Goal: Task Accomplishment & Management: Use online tool/utility

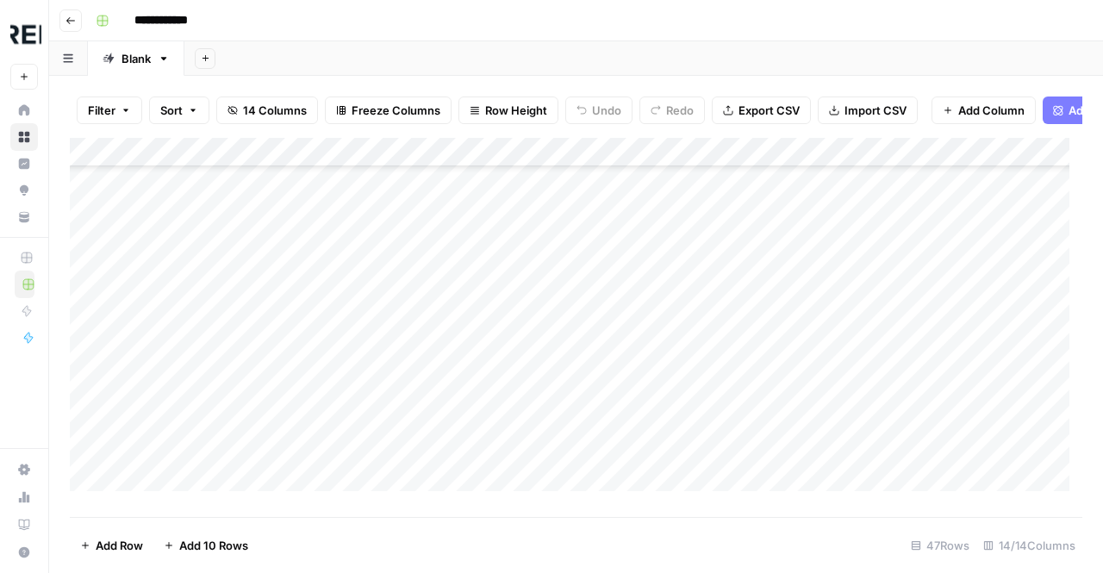
scroll to position [1081, 0]
click at [158, 483] on div "Add Column" at bounding box center [576, 321] width 1013 height 366
click at [220, 458] on div "Add Column" at bounding box center [576, 321] width 1013 height 366
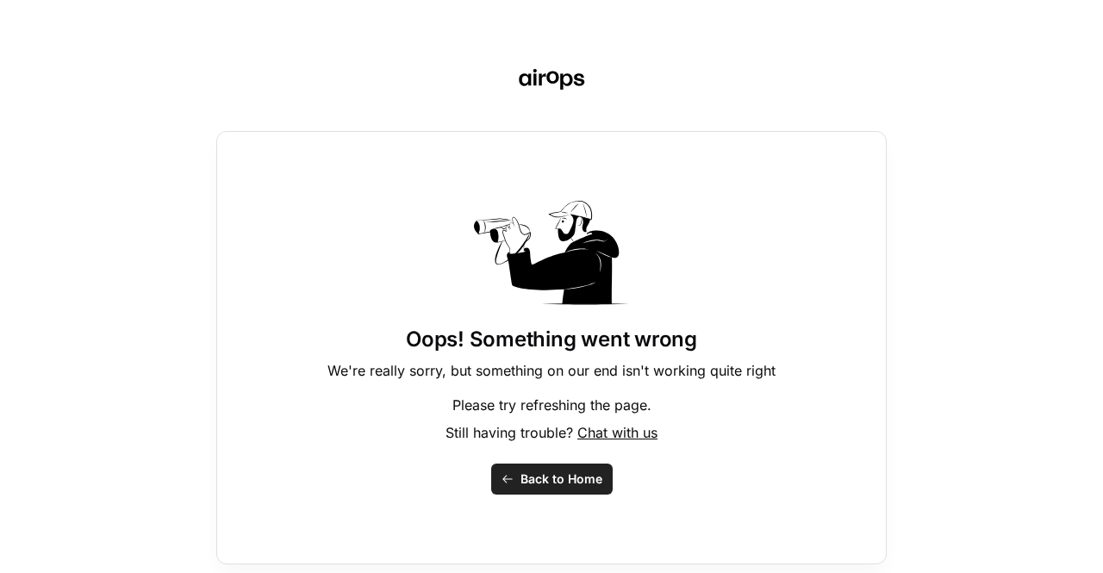
click at [220, 458] on div "Oops! Something went wrong We're really sorry, but something on our end isn't w…" at bounding box center [551, 286] width 1103 height 573
click at [488, 473] on div "Oops! Something went wrong We're really sorry, but something on our end isn't w…" at bounding box center [551, 348] width 671 height 434
click at [509, 478] on icon "button" at bounding box center [507, 479] width 10 height 8
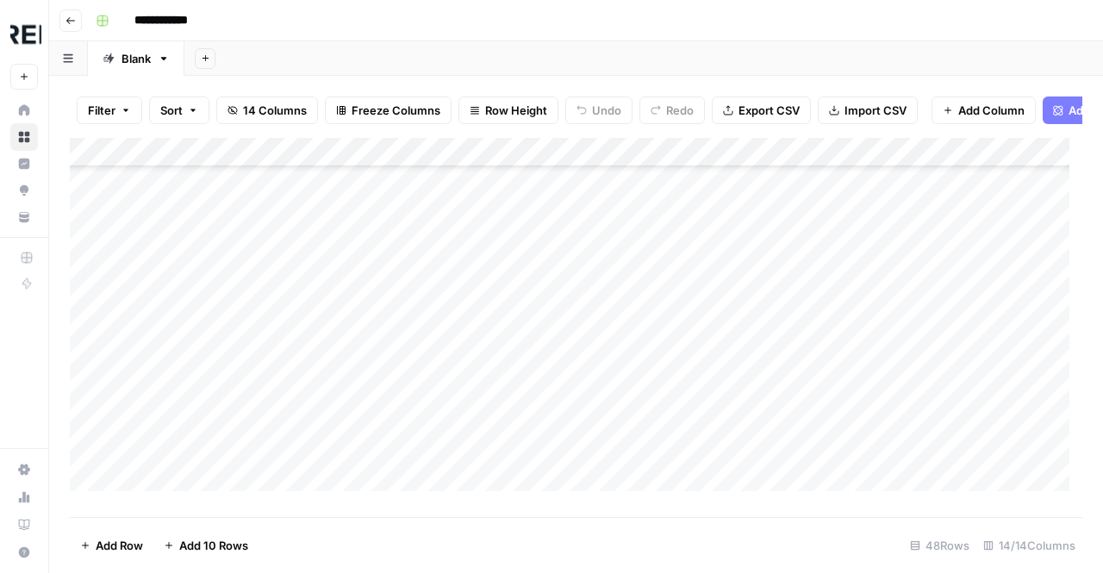
scroll to position [1110, 0]
click at [202, 453] on div "Add Column" at bounding box center [576, 321] width 1013 height 366
click at [427, 465] on div "Add Column" at bounding box center [576, 321] width 1013 height 366
click at [176, 461] on div "Add Column" at bounding box center [576, 321] width 1013 height 366
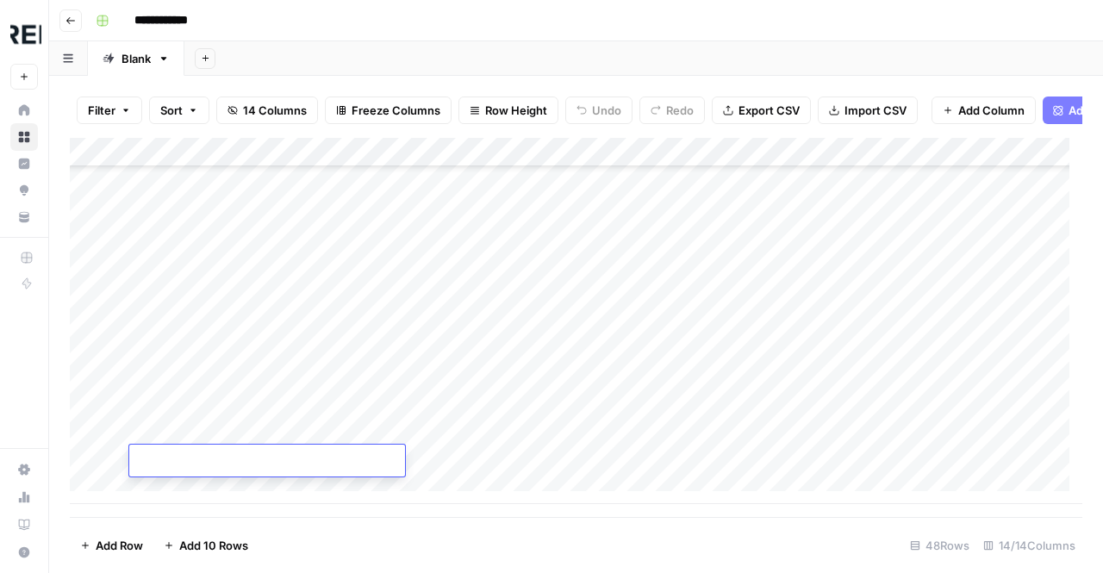
click at [190, 339] on div "Add Column" at bounding box center [576, 321] width 1013 height 366
click at [209, 354] on div "Add Column" at bounding box center [576, 321] width 1013 height 366
click at [196, 468] on div "Add Column" at bounding box center [576, 321] width 1013 height 366
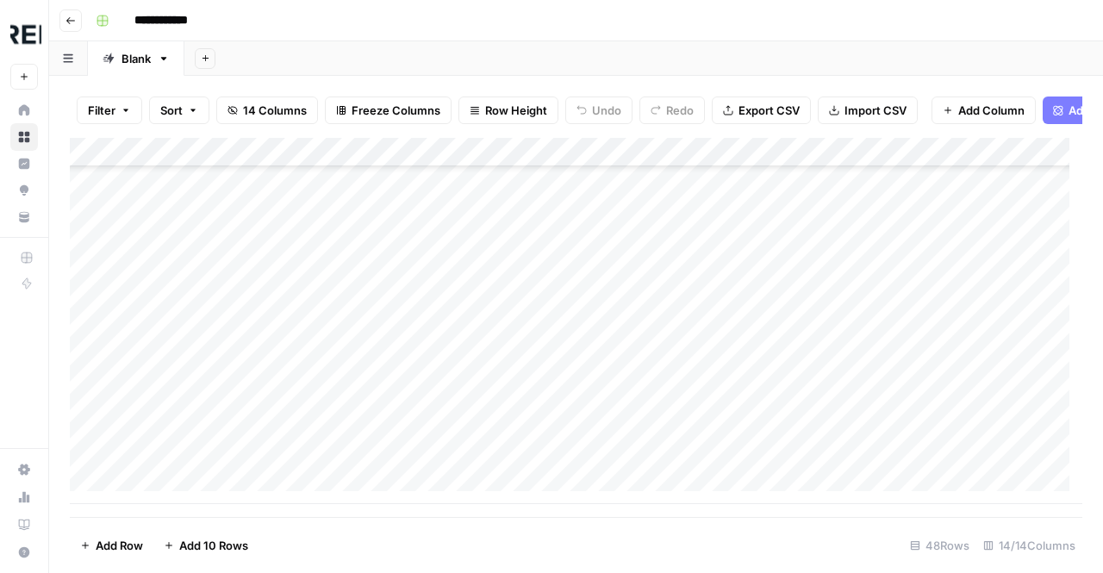
click at [197, 466] on div "Add Column" at bounding box center [576, 321] width 1013 height 366
click at [197, 466] on textarea at bounding box center [267, 467] width 276 height 24
type textarea "**********"
click at [464, 466] on div "Add Column" at bounding box center [576, 321] width 1013 height 366
click at [486, 465] on div "Add Column" at bounding box center [576, 321] width 1013 height 366
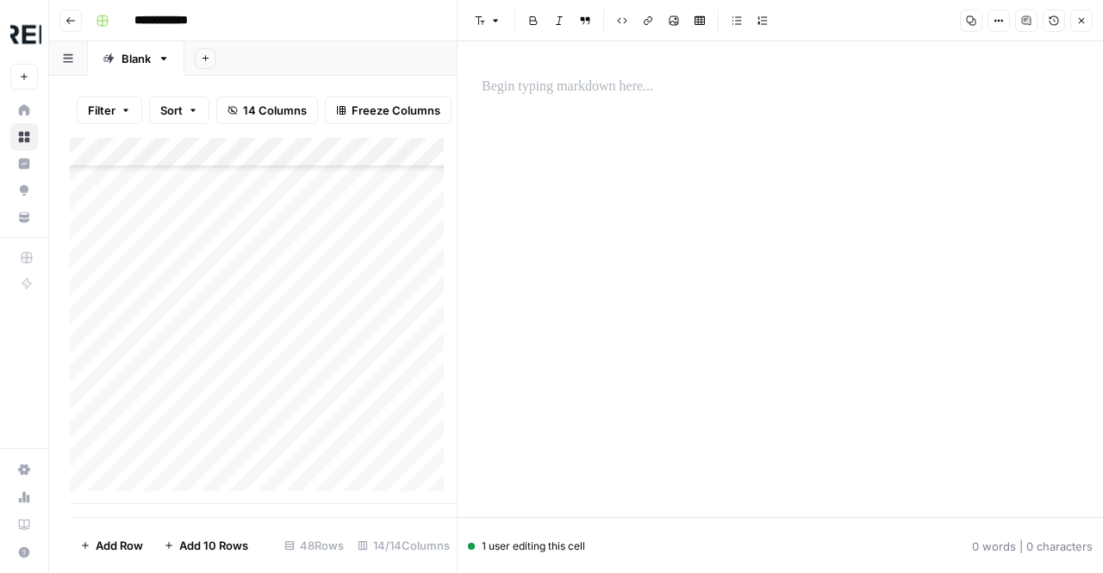
click at [629, 97] on p at bounding box center [780, 87] width 597 height 22
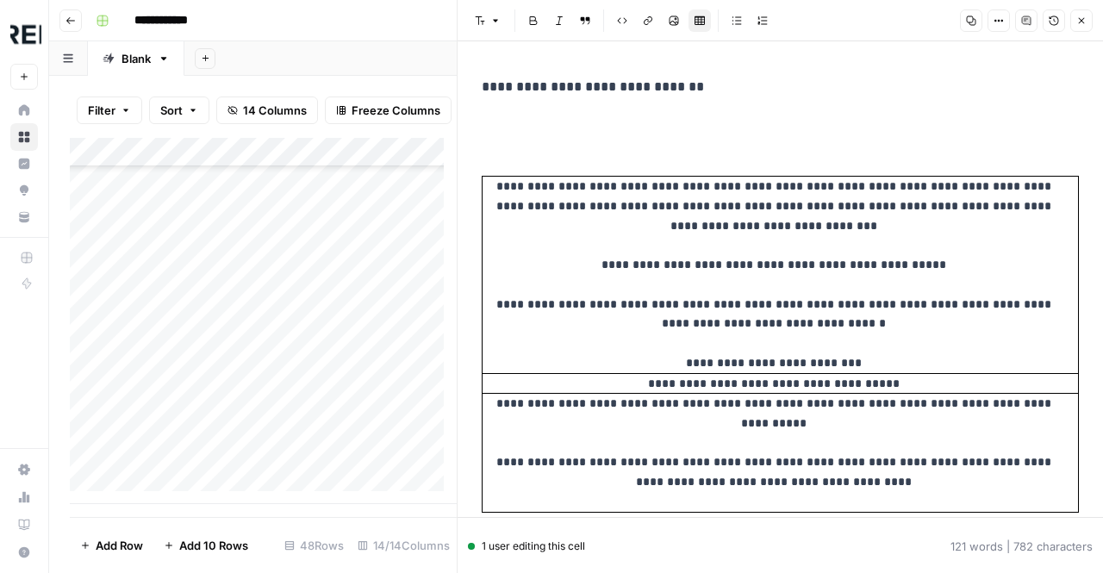
click at [945, 84] on p "**********" at bounding box center [774, 87] width 584 height 22
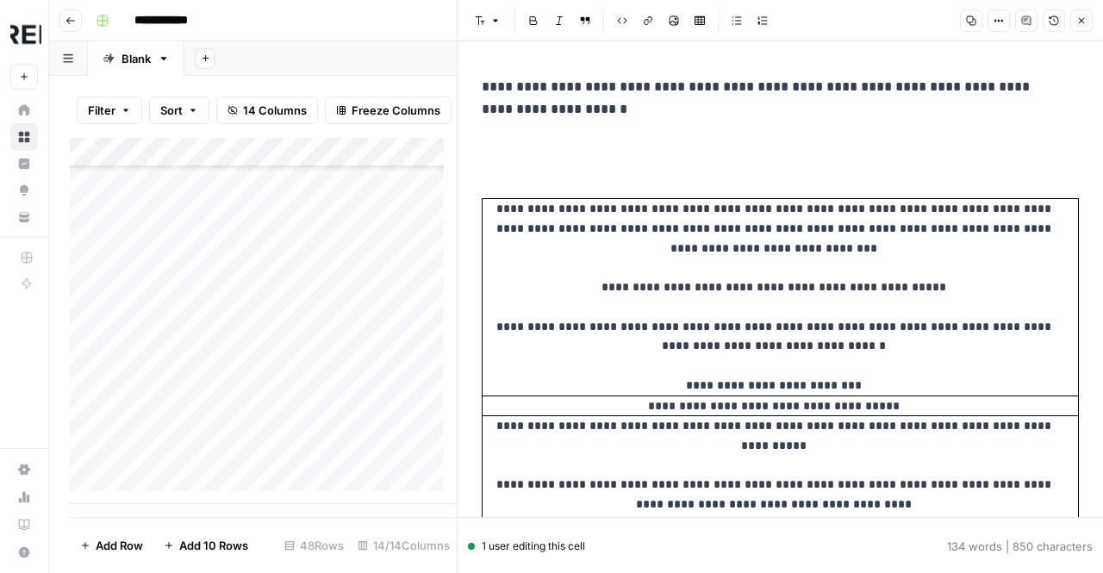
click at [1086, 24] on icon "button" at bounding box center [1081, 21] width 10 height 10
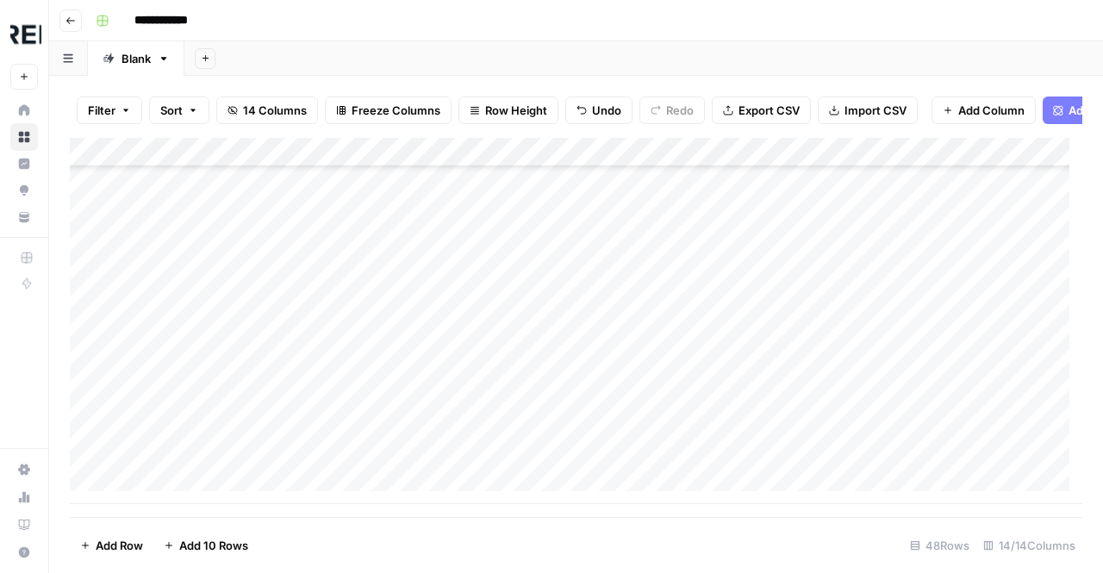
click at [574, 472] on div "Add Column" at bounding box center [576, 321] width 1013 height 366
click at [725, 1] on header "**********" at bounding box center [576, 20] width 1054 height 41
